Goal: Task Accomplishment & Management: Manage account settings

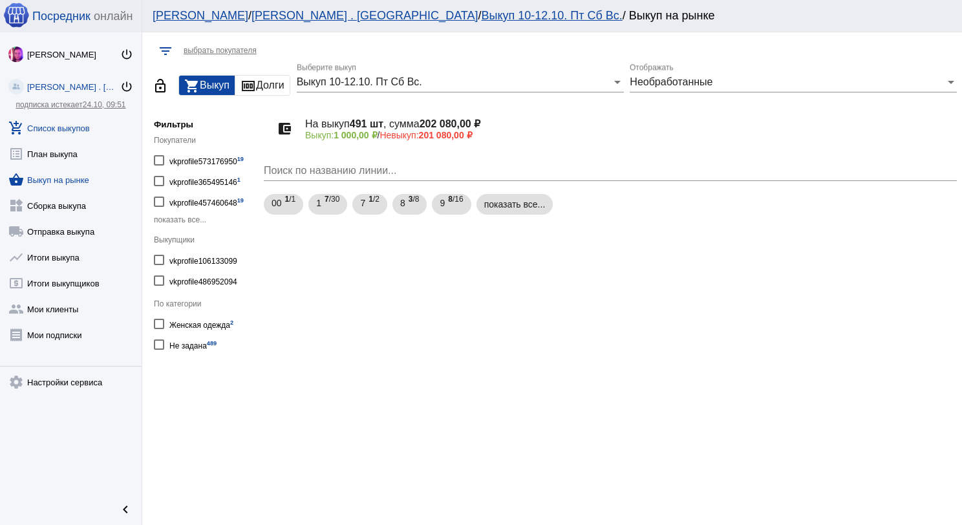
click at [42, 132] on link "add_shopping_cart Список выкупов" at bounding box center [71, 125] width 142 height 26
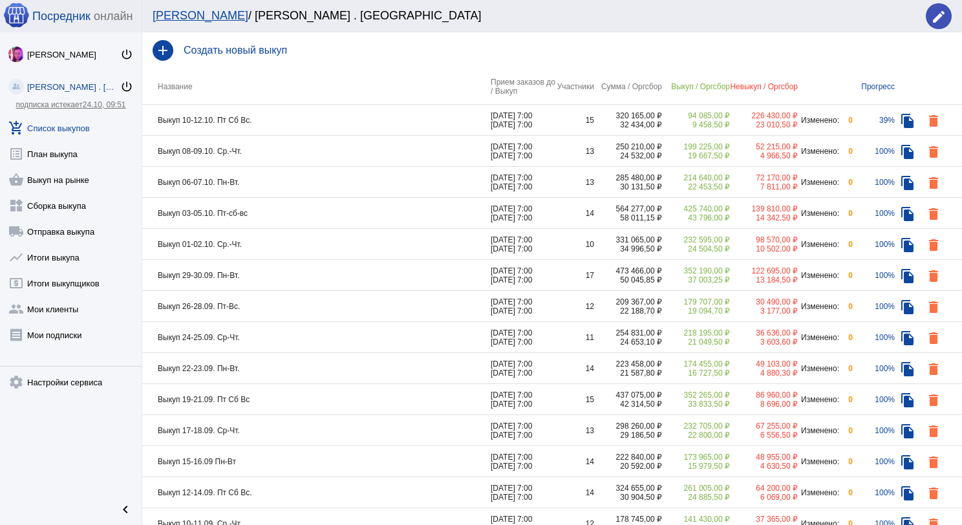
click at [353, 122] on td "Выкуп 10-12.10. Пт Сб Вс." at bounding box center [316, 120] width 348 height 31
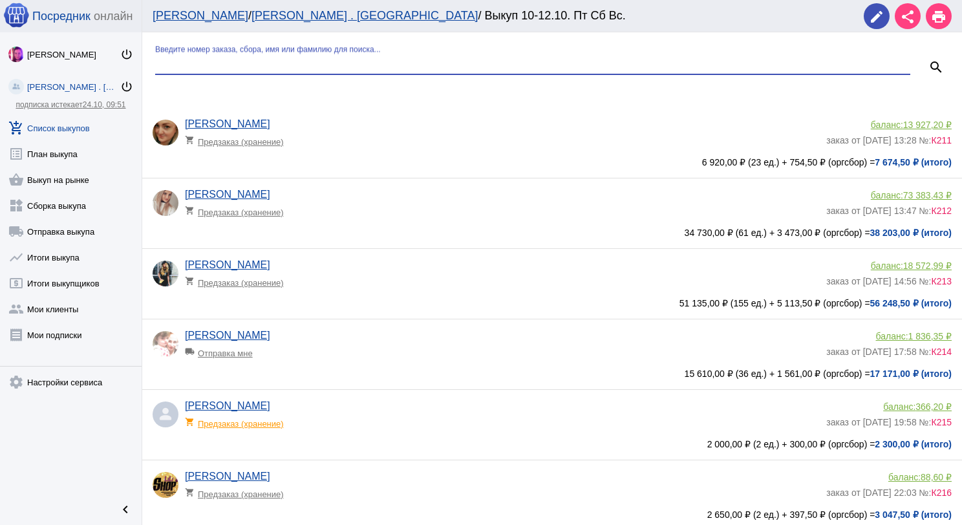
click at [339, 62] on input "Введите номер заказа, сбора, имя или фамилию для поиска..." at bounding box center [532, 64] width 755 height 12
type input "кар"
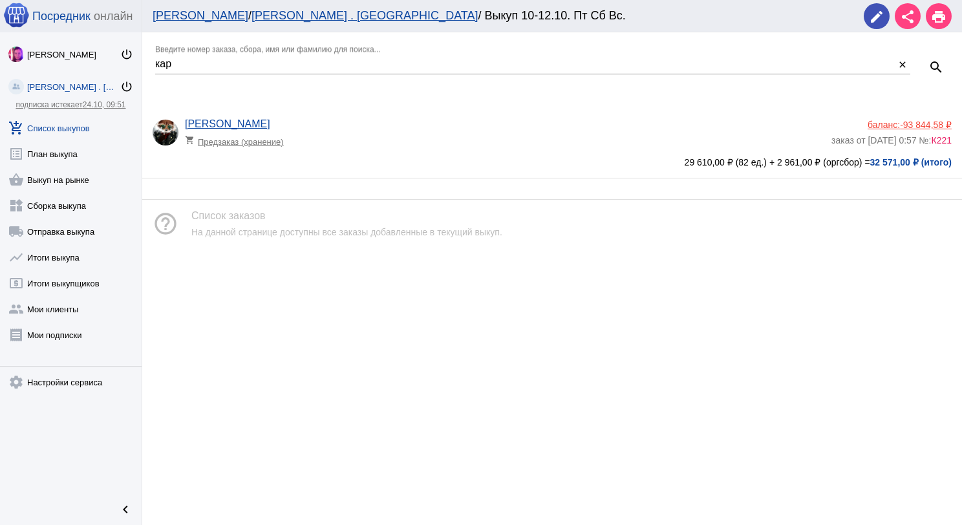
click at [911, 120] on span "-93 844,58 ₽" at bounding box center [926, 125] width 52 height 10
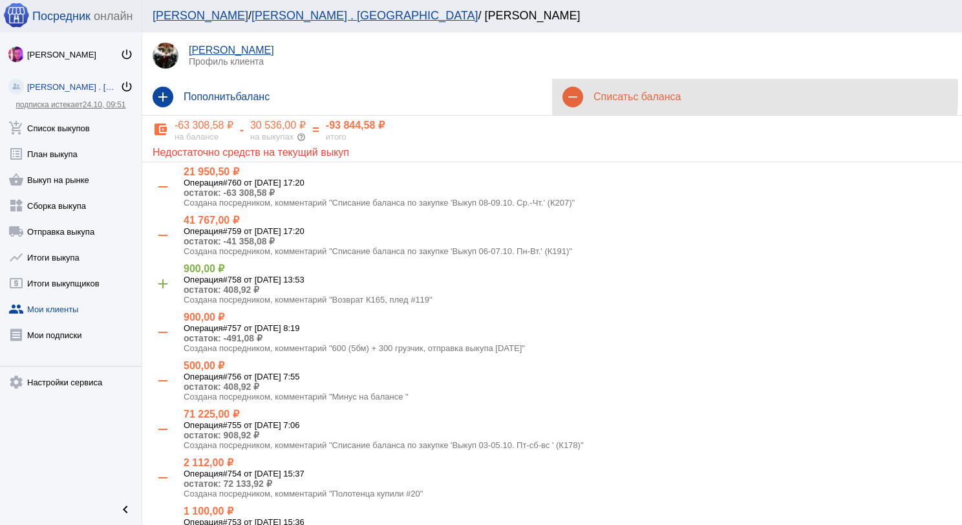
click at [628, 91] on h4 "Списать с баланса" at bounding box center [772, 97] width 358 height 12
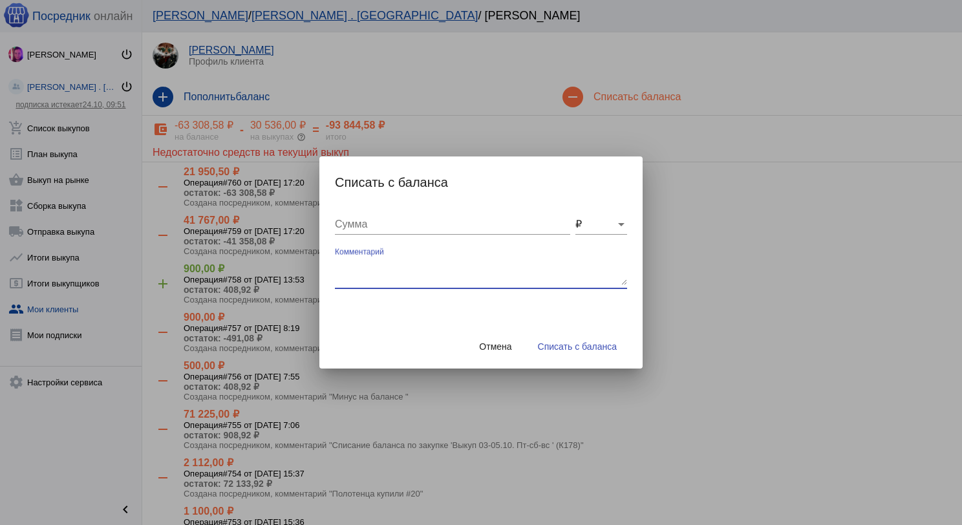
click at [420, 276] on textarea "Комментарий" at bounding box center [481, 272] width 292 height 26
type textarea "120 бм + 50 грузчик, отправка выкупа [DATE]"
click at [415, 220] on input "Сумма" at bounding box center [452, 224] width 235 height 12
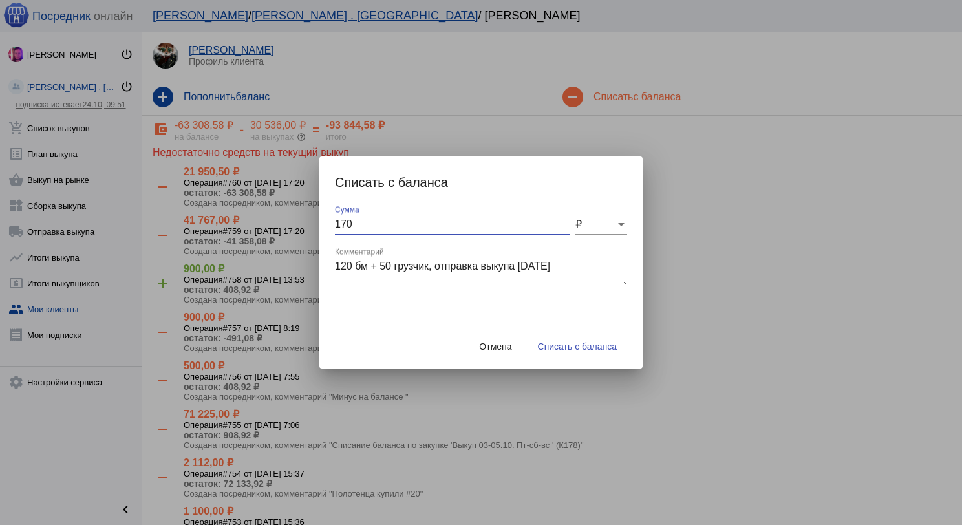
type input "170"
click at [585, 343] on span "Списать с баланса" at bounding box center [577, 346] width 79 height 10
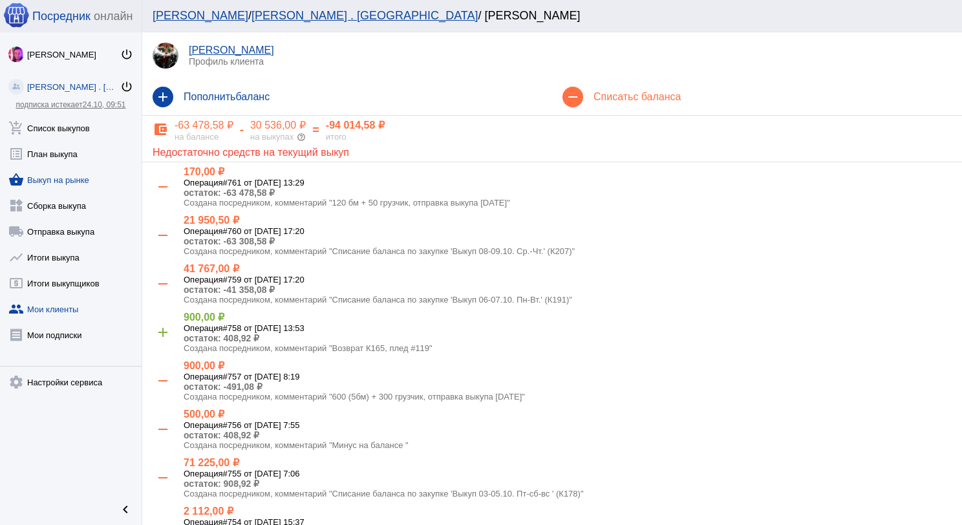
click at [83, 173] on link "shopping_basket Выкуп на рынке" at bounding box center [71, 177] width 142 height 26
